Goal: Transaction & Acquisition: Purchase product/service

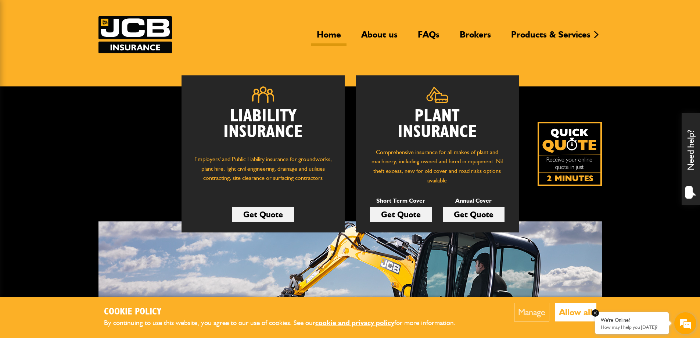
click at [597, 313] on em at bounding box center [594, 312] width 7 height 7
click at [282, 219] on link "Get Quote" at bounding box center [263, 213] width 62 height 15
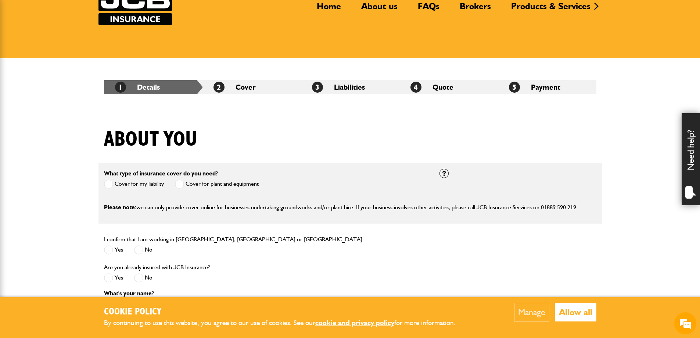
scroll to position [73, 0]
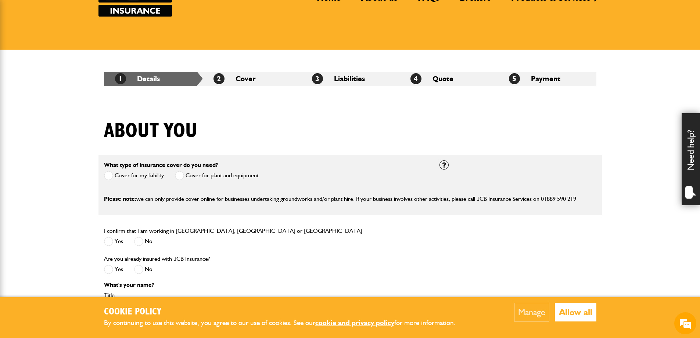
click at [181, 176] on span at bounding box center [179, 175] width 9 height 9
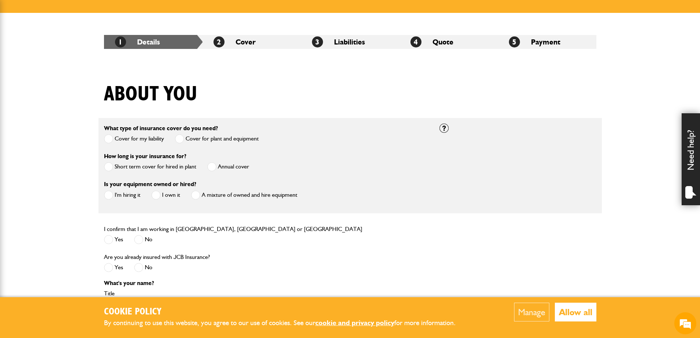
scroll to position [0, 0]
click at [109, 196] on span at bounding box center [108, 194] width 9 height 9
click at [108, 169] on span at bounding box center [108, 166] width 9 height 9
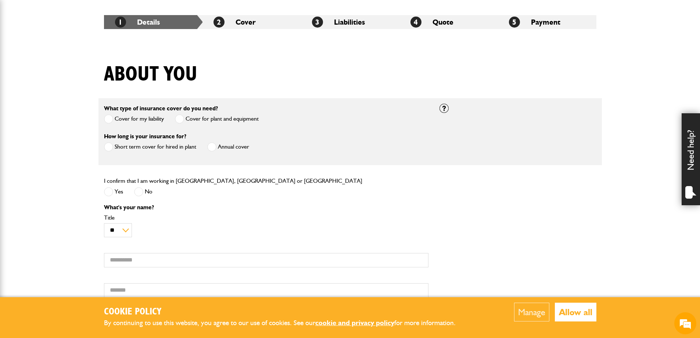
scroll to position [147, 0]
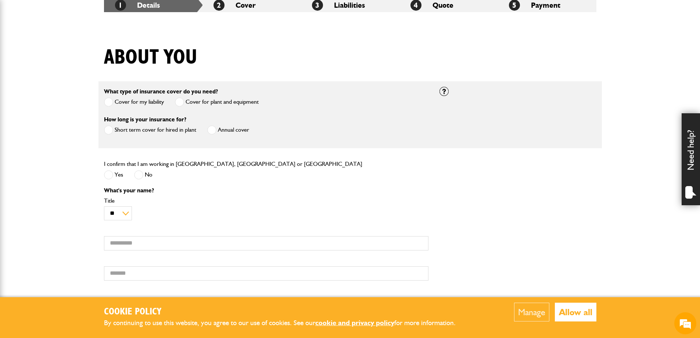
click at [112, 175] on span at bounding box center [108, 174] width 9 height 9
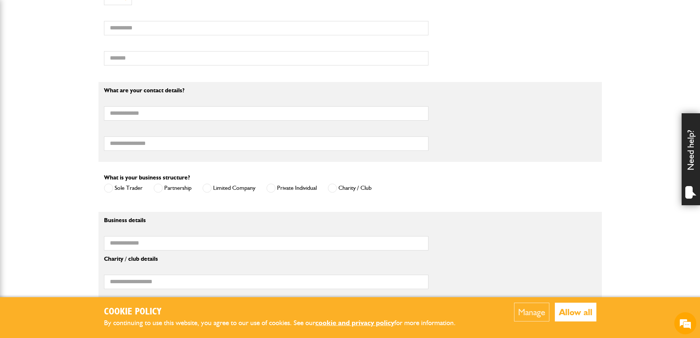
scroll to position [367, 0]
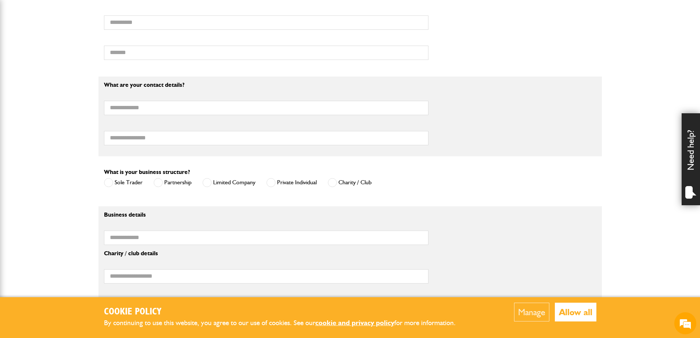
click at [110, 184] on span at bounding box center [108, 182] width 9 height 9
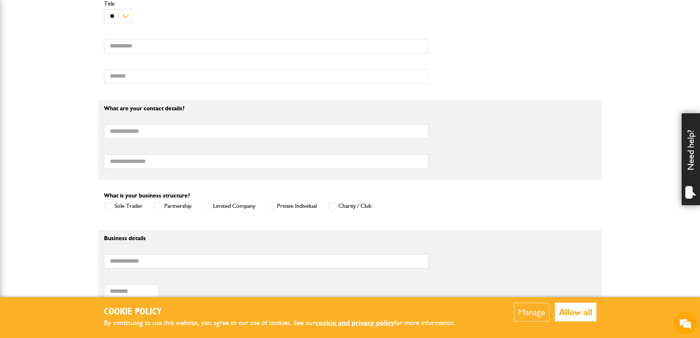
scroll to position [331, 0]
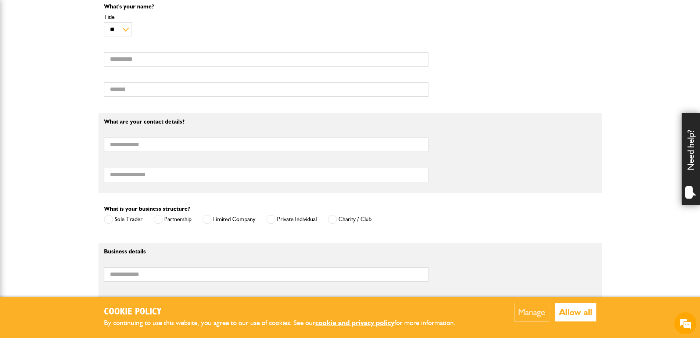
click at [271, 220] on span at bounding box center [270, 219] width 9 height 9
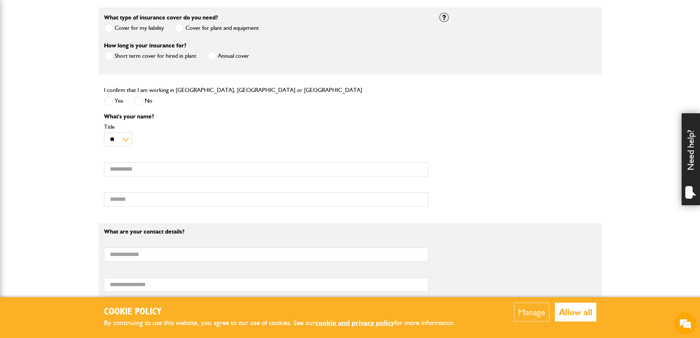
scroll to position [220, 0]
click at [130, 171] on input "First name" at bounding box center [266, 169] width 324 height 14
type input "******"
type input "********"
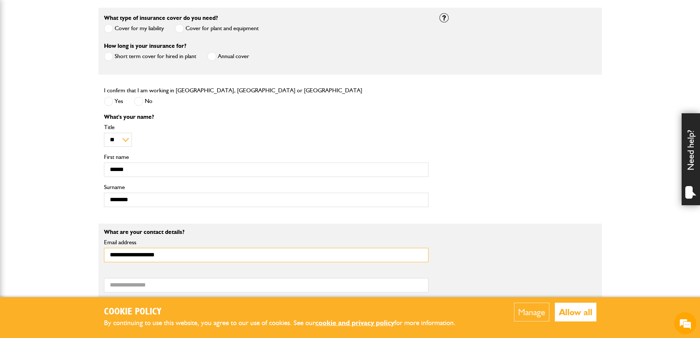
type input "**********"
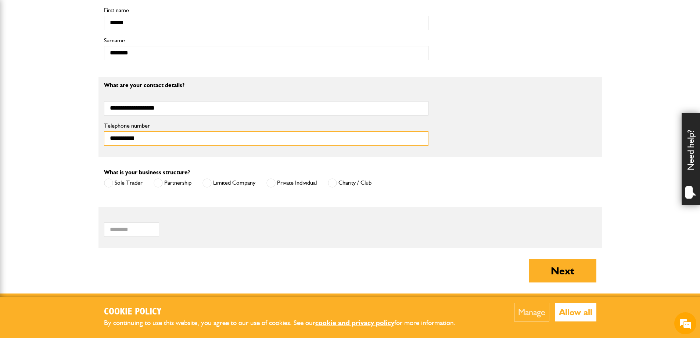
scroll to position [367, 0]
type input "**********"
click at [114, 230] on input "Postcode of your correspondence address" at bounding box center [131, 229] width 55 height 14
type input "*******"
click at [580, 304] on button "Allow all" at bounding box center [576, 311] width 42 height 19
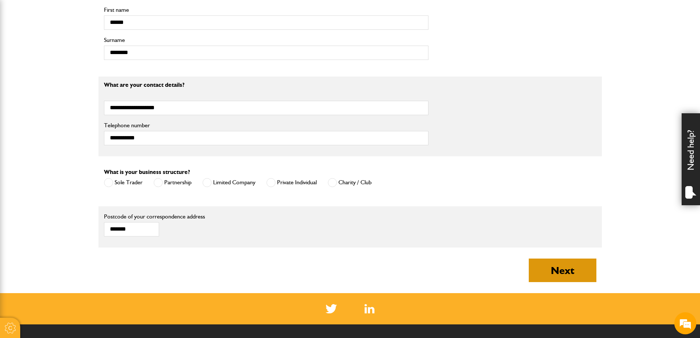
click at [568, 273] on button "Next" at bounding box center [563, 270] width 68 height 24
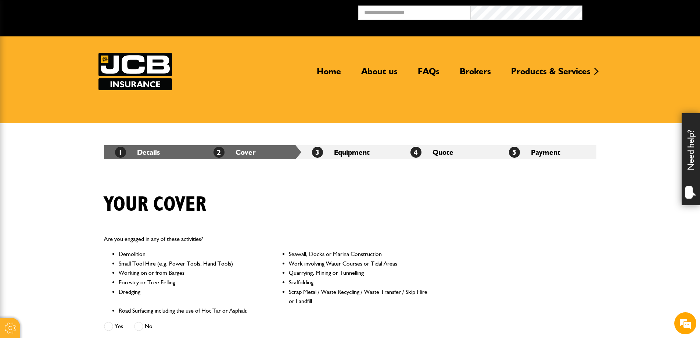
click at [119, 264] on li "Small Tool Hire (e.g. Power Tools, Hand Tools)" at bounding box center [188, 264] width 139 height 10
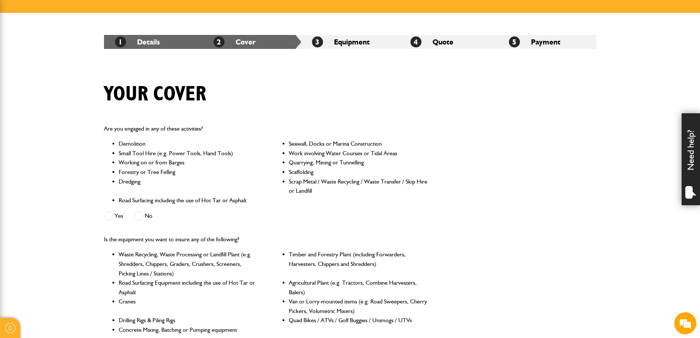
click at [136, 213] on span at bounding box center [138, 215] width 9 height 9
click at [119, 182] on li "Dredging" at bounding box center [188, 186] width 139 height 19
click at [109, 211] on div "Yes" at bounding box center [113, 216] width 19 height 12
click at [105, 215] on span at bounding box center [108, 215] width 9 height 9
click at [139, 216] on span at bounding box center [138, 215] width 9 height 9
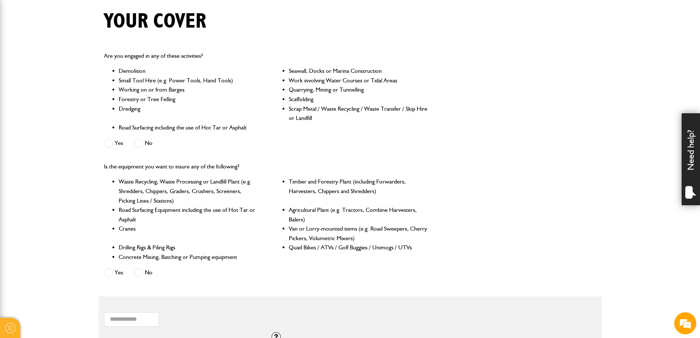
scroll to position [184, 0]
click at [113, 273] on label "Yes" at bounding box center [113, 271] width 19 height 9
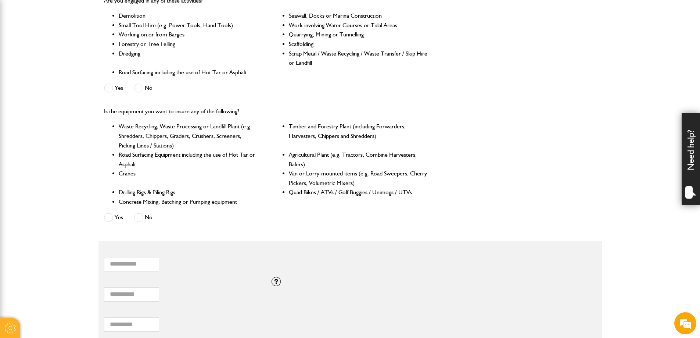
scroll to position [257, 0]
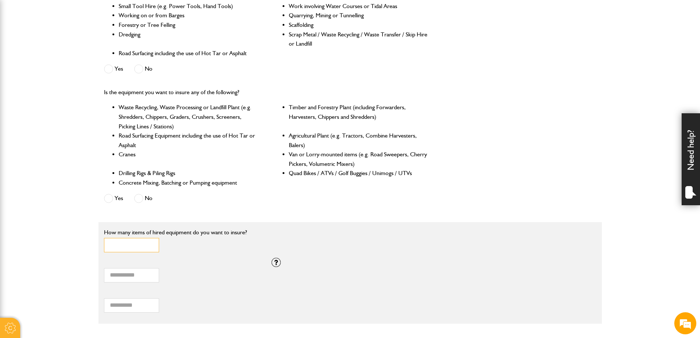
click at [150, 244] on input "*" at bounding box center [131, 245] width 55 height 14
type input "*"
click at [150, 244] on input "*" at bounding box center [131, 245] width 55 height 14
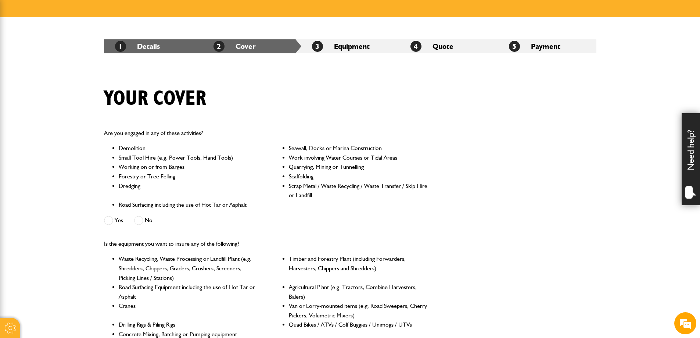
scroll to position [37, 0]
